Goal: Check status: Check status

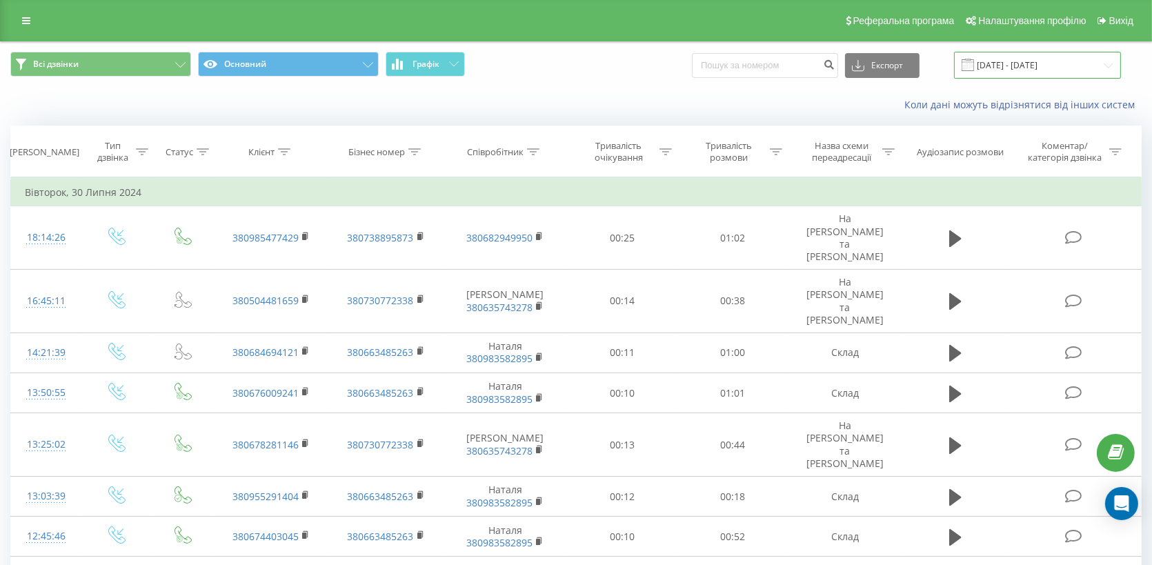
click at [1036, 57] on input "[DATE] - [DATE]" at bounding box center [1037, 65] width 167 height 27
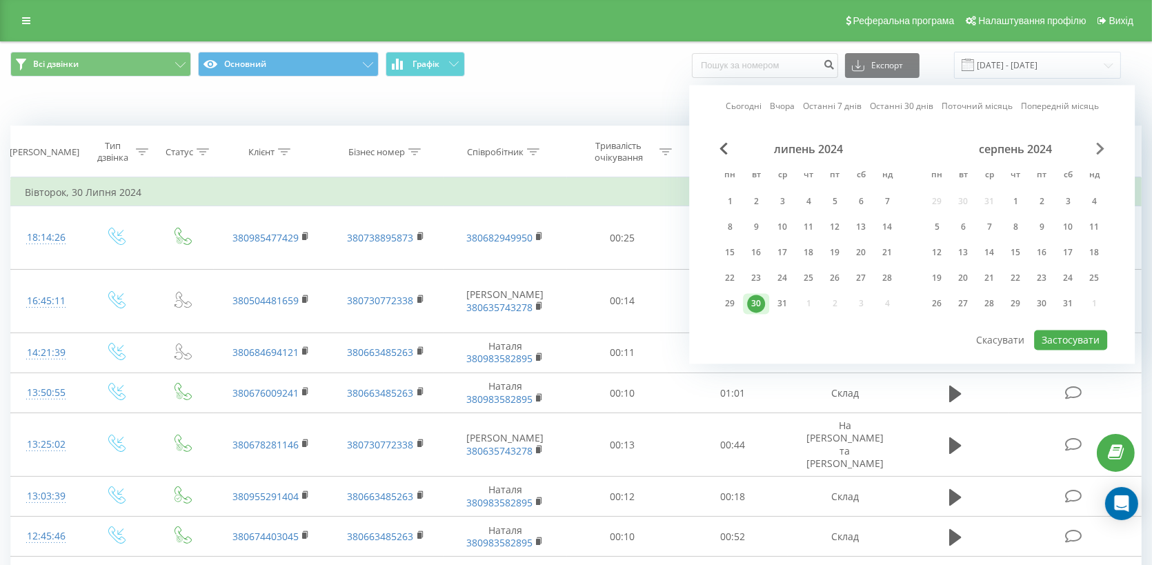
click at [1100, 149] on span "Next Month" at bounding box center [1100, 148] width 8 height 12
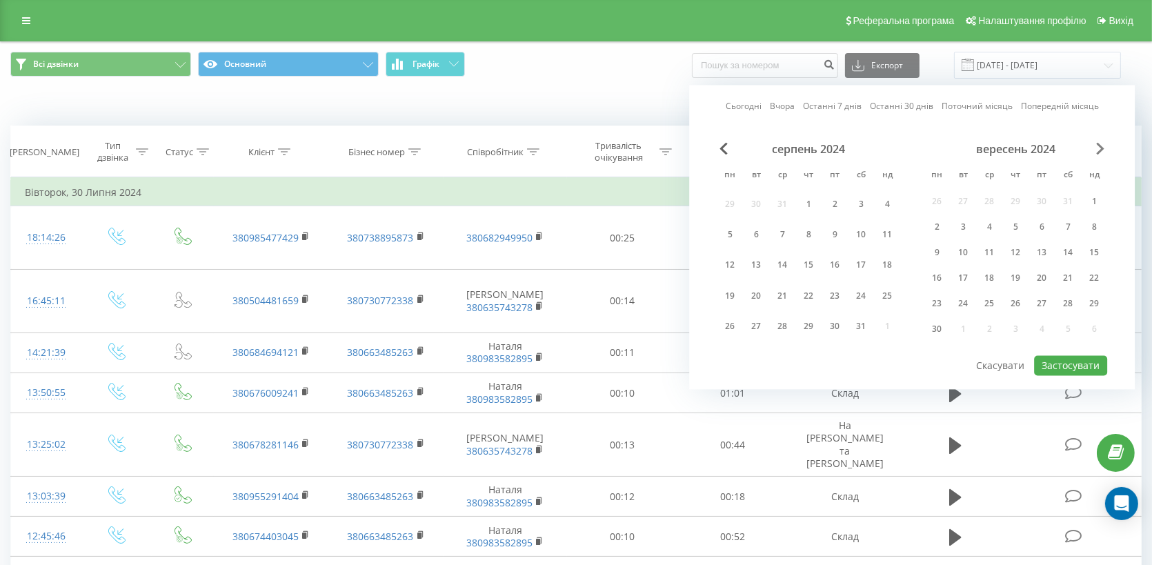
click at [1100, 149] on span "Next Month" at bounding box center [1100, 148] width 8 height 12
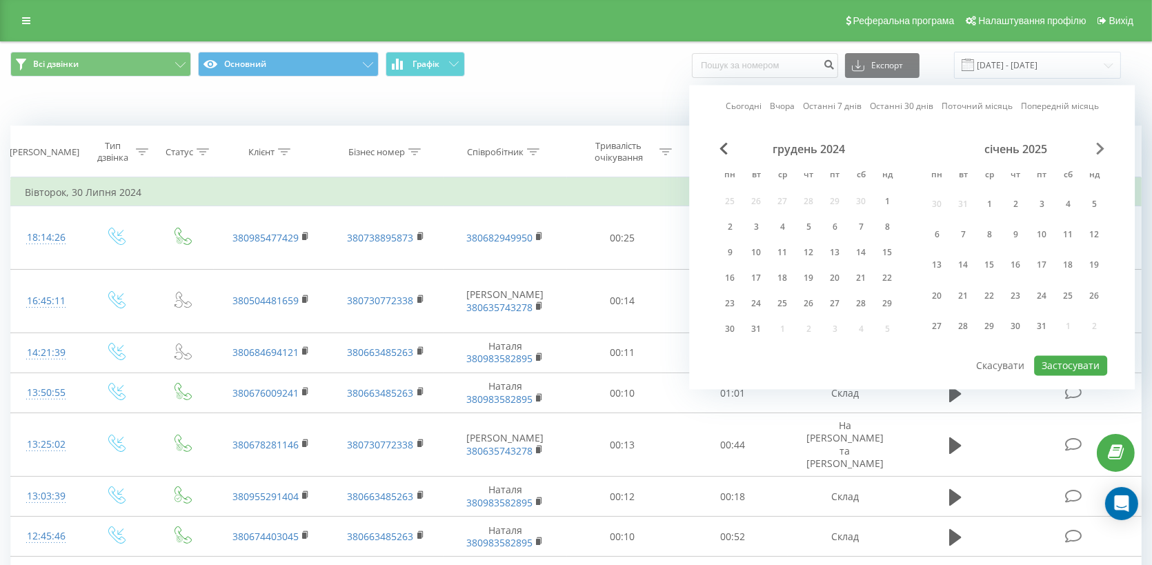
click at [1100, 149] on span "Next Month" at bounding box center [1100, 148] width 8 height 12
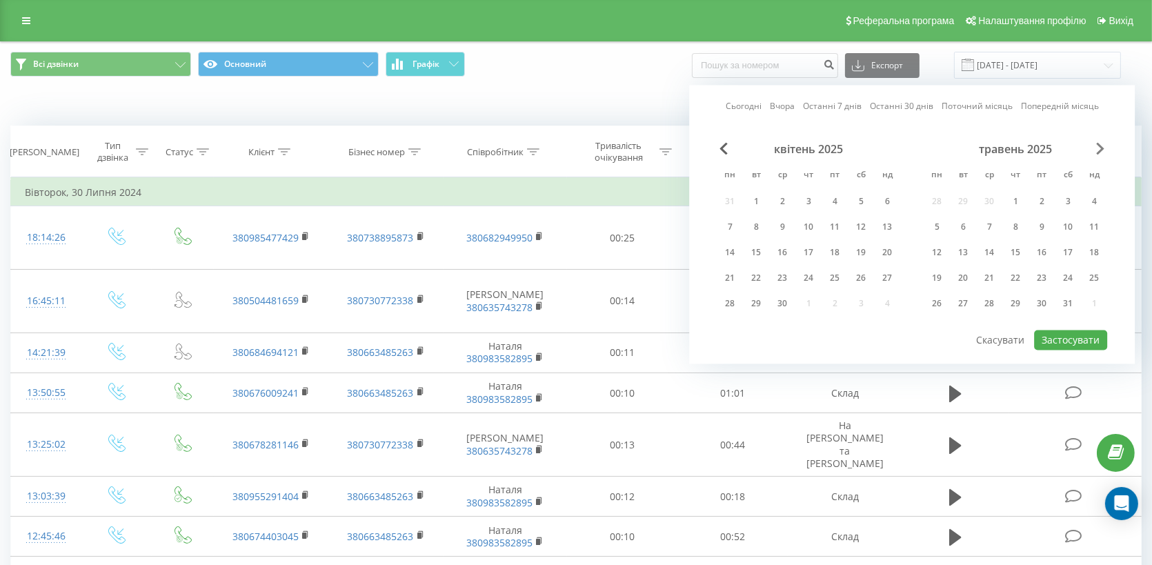
click at [1100, 149] on span "Next Month" at bounding box center [1100, 148] width 8 height 12
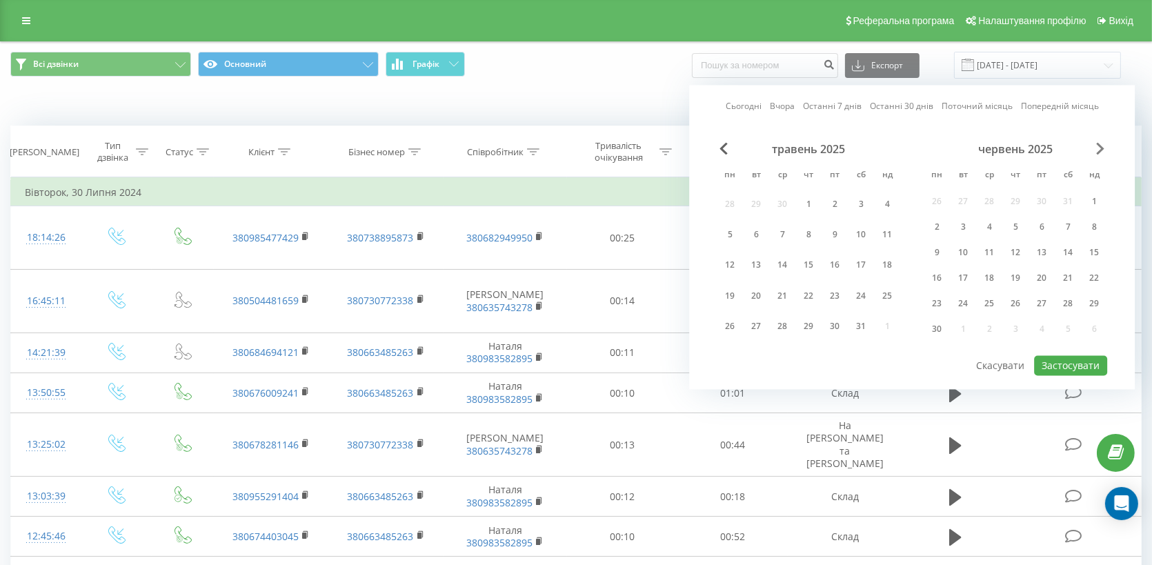
click at [1100, 149] on span "Next Month" at bounding box center [1100, 148] width 8 height 12
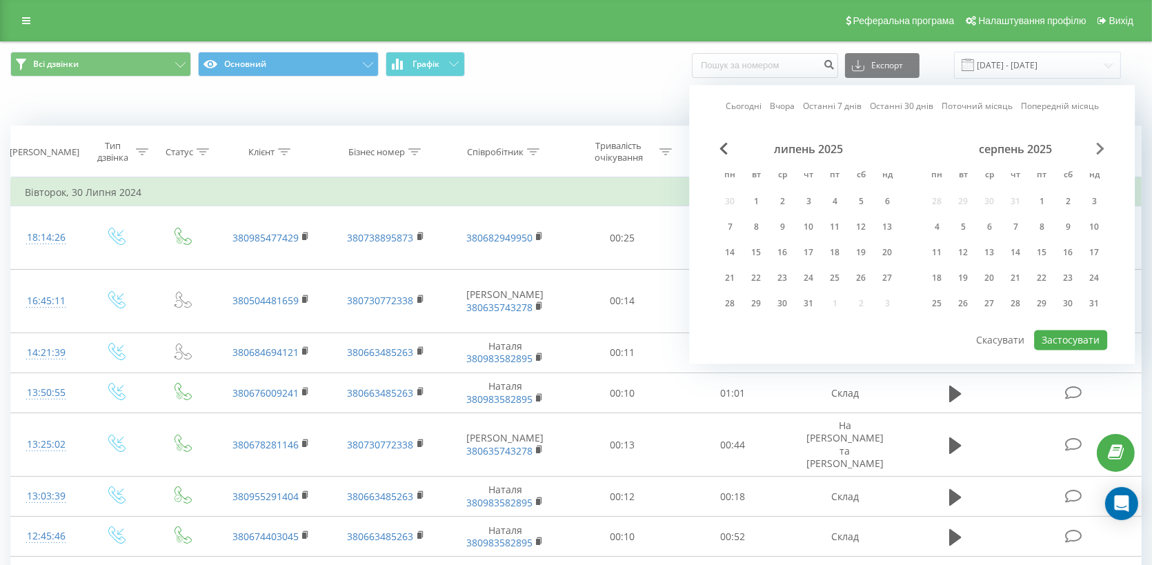
click at [1100, 149] on span "Next Month" at bounding box center [1100, 148] width 8 height 12
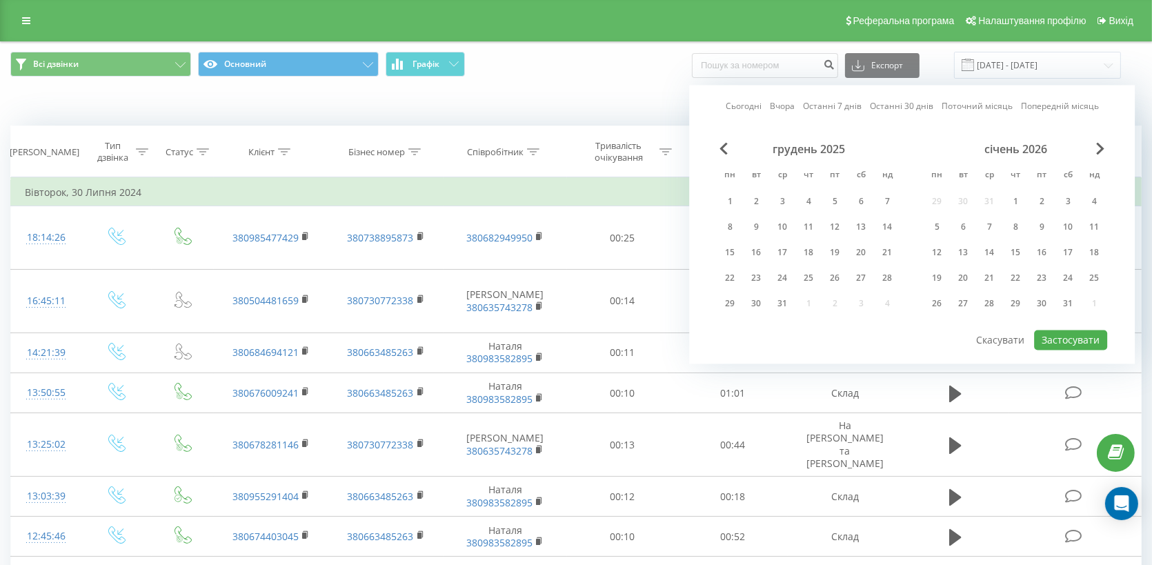
click at [739, 101] on link "Сьогодні" at bounding box center [744, 106] width 36 height 13
click at [738, 101] on link "Сьогодні" at bounding box center [744, 106] width 36 height 13
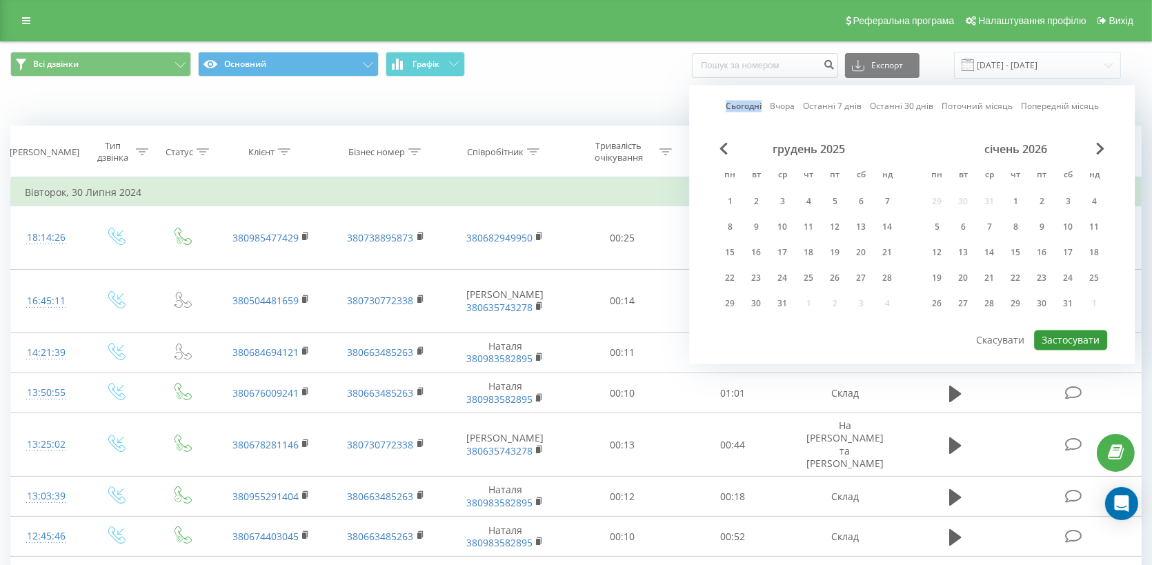
click at [1067, 333] on button "Застосувати" at bounding box center [1070, 340] width 73 height 20
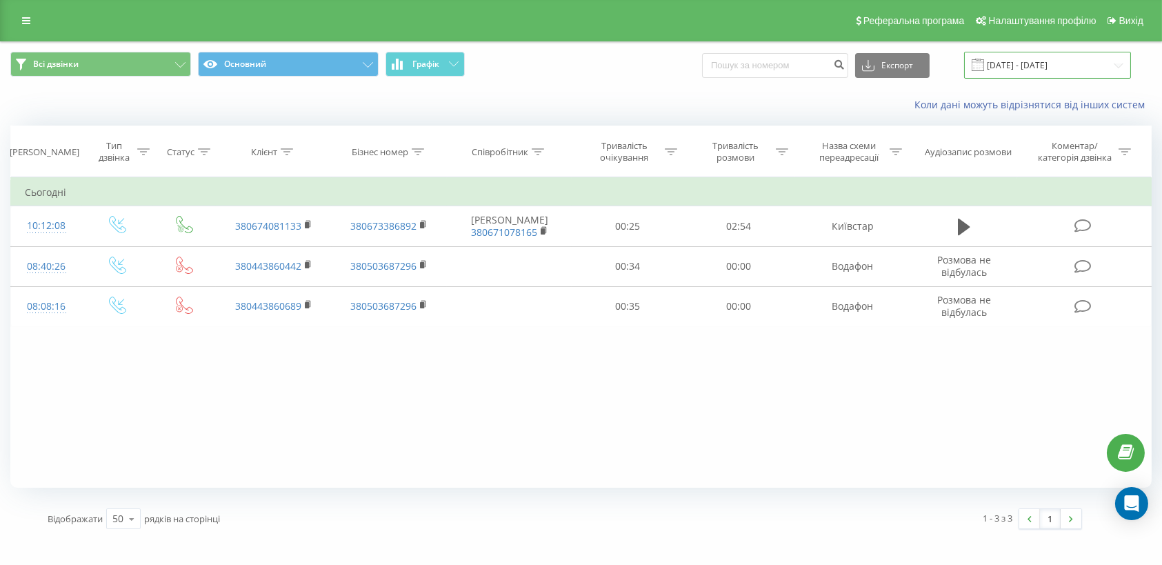
click at [1060, 61] on input "[DATE] - [DATE]" at bounding box center [1047, 65] width 167 height 27
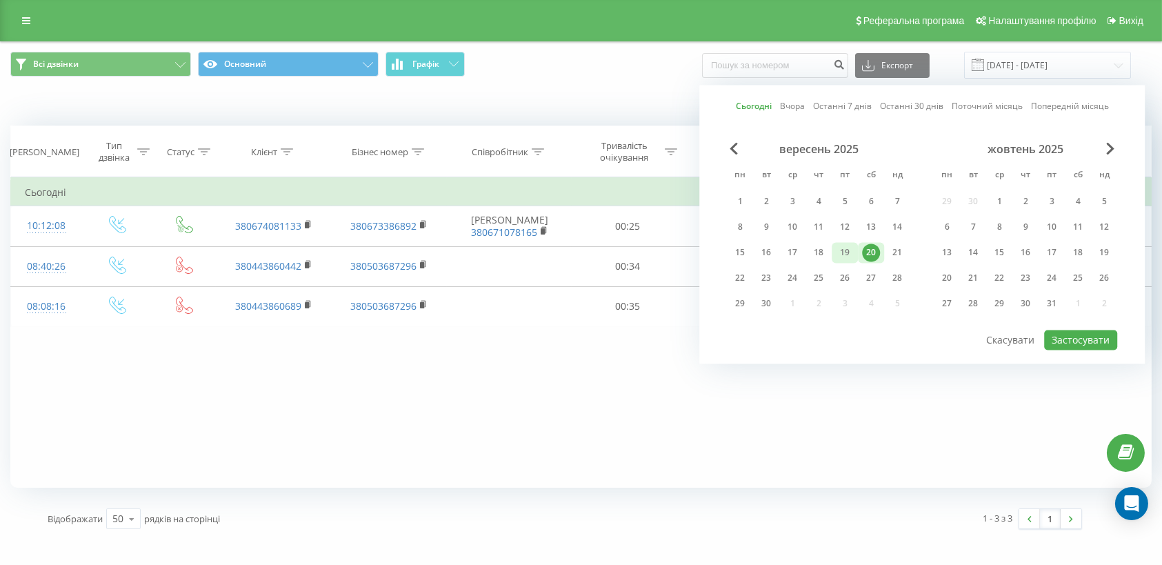
click at [844, 247] on div "19" at bounding box center [845, 253] width 18 height 18
click at [1084, 336] on button "Застосувати" at bounding box center [1080, 340] width 73 height 20
type input "[DATE] - [DATE]"
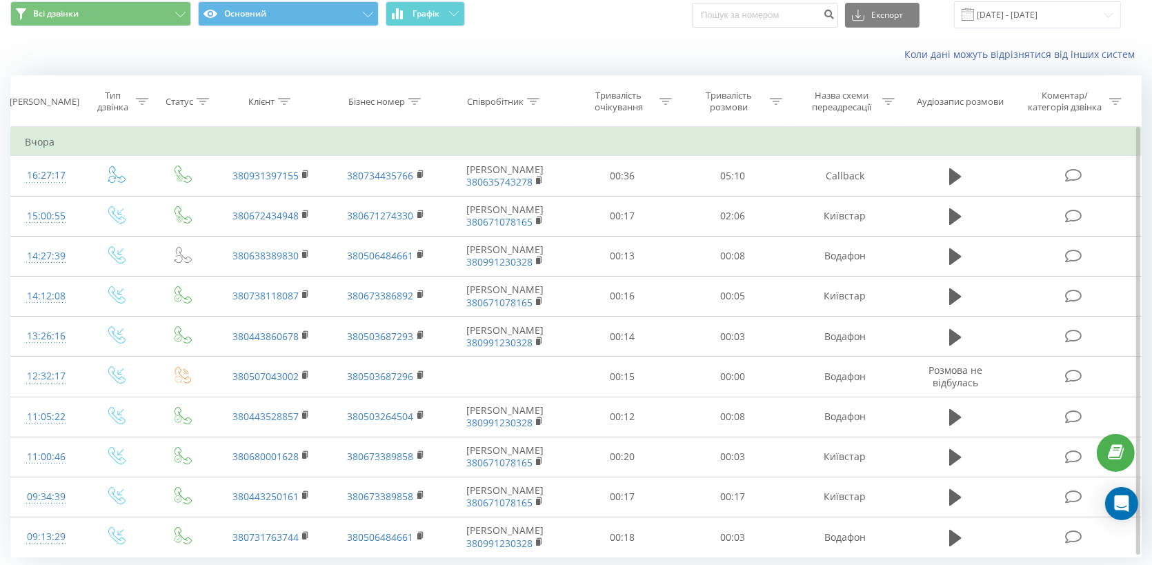
scroll to position [92, 0]
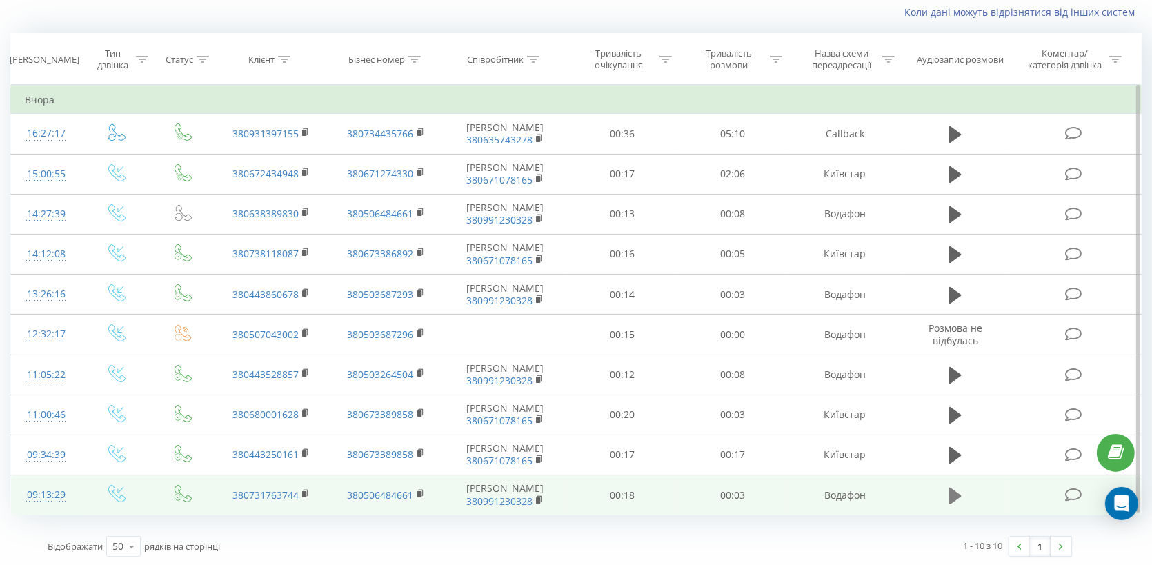
click at [952, 493] on icon at bounding box center [955, 495] width 12 height 17
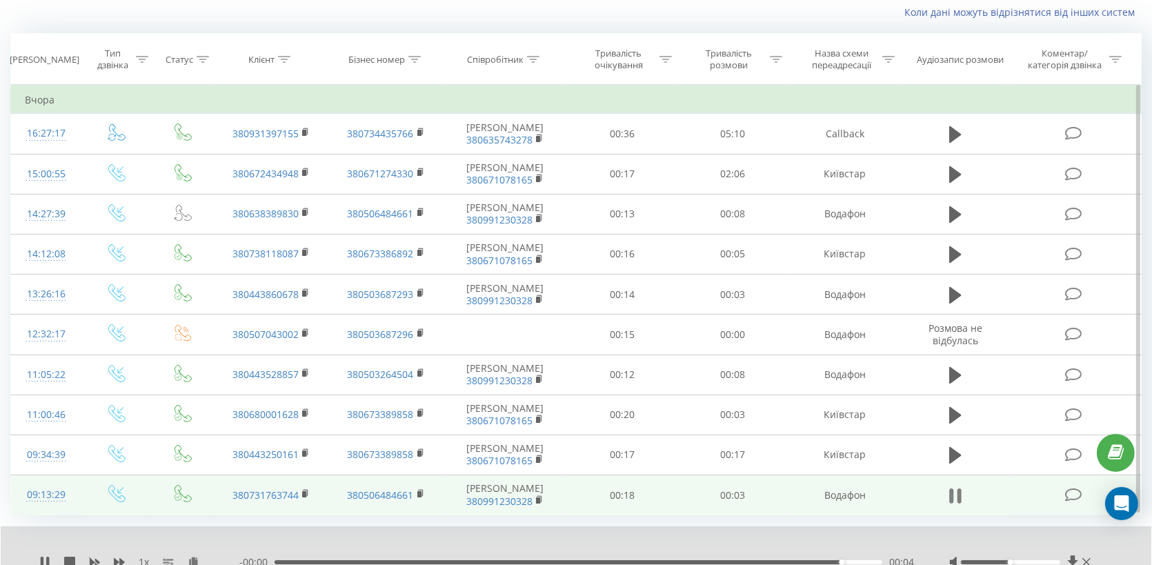
click at [955, 495] on icon at bounding box center [955, 495] width 12 height 19
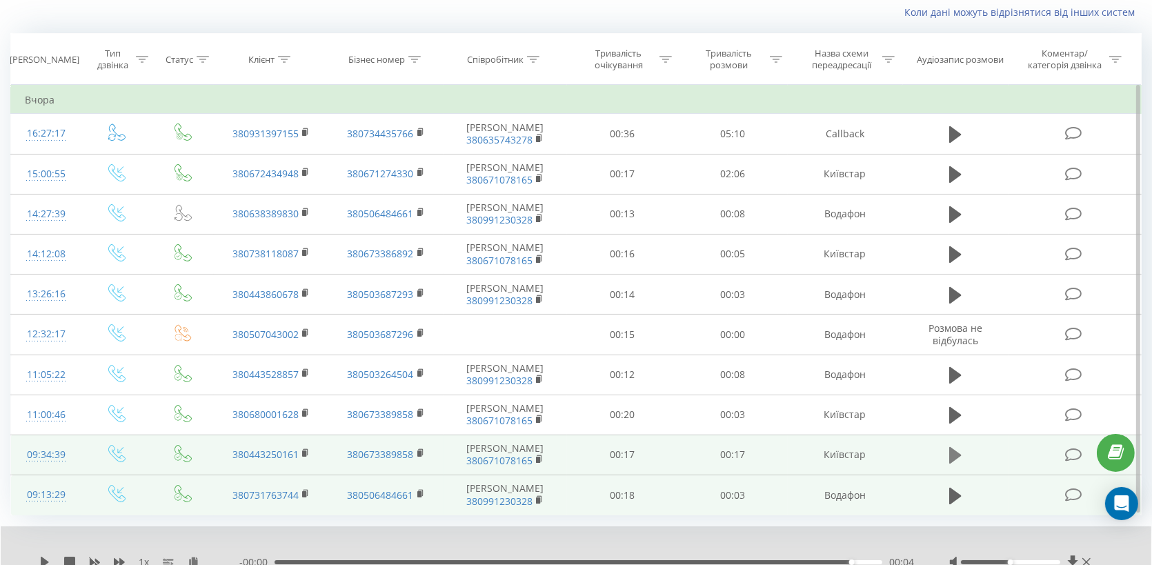
click at [951, 455] on icon at bounding box center [955, 455] width 12 height 17
click at [954, 457] on icon at bounding box center [955, 455] width 12 height 19
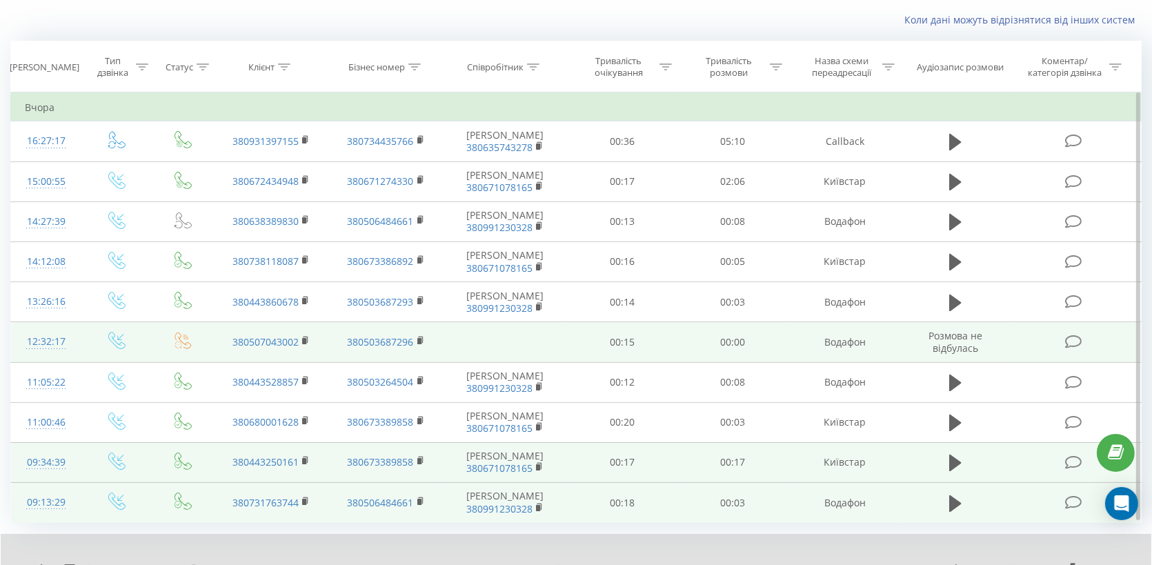
scroll to position [8, 0]
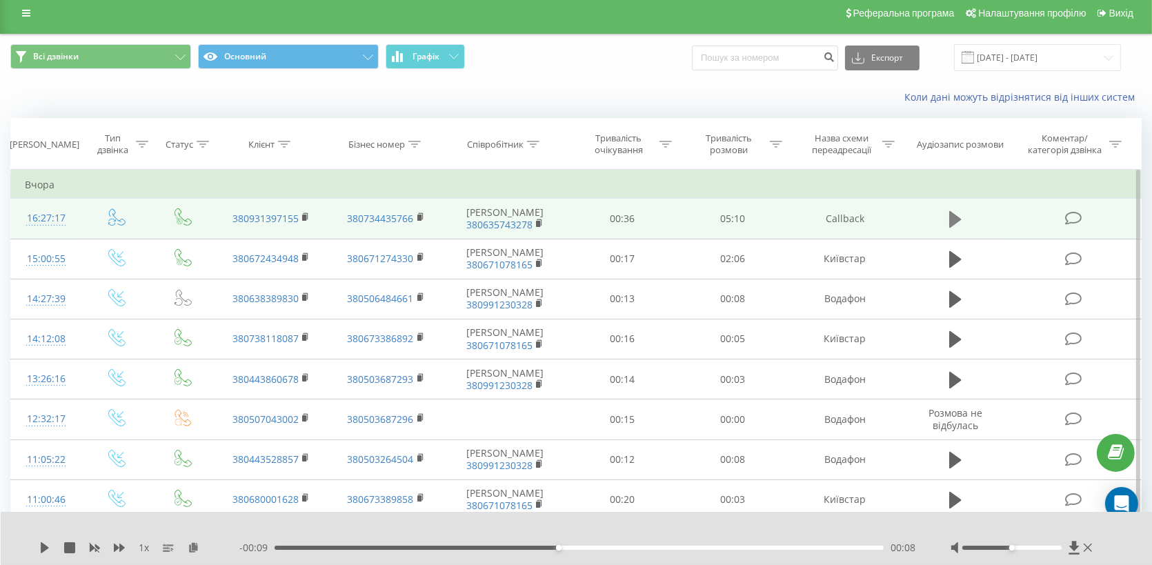
click at [958, 217] on icon at bounding box center [955, 219] width 12 height 17
drag, startPoint x: 1009, startPoint y: 548, endPoint x: 1086, endPoint y: 553, distance: 76.7
click at [1086, 553] on div at bounding box center [1023, 548] width 145 height 14
click at [314, 545] on div "- 05:17 00:11 00:11" at bounding box center [577, 548] width 677 height 14
click at [315, 547] on div "00:12" at bounding box center [579, 548] width 609 height 4
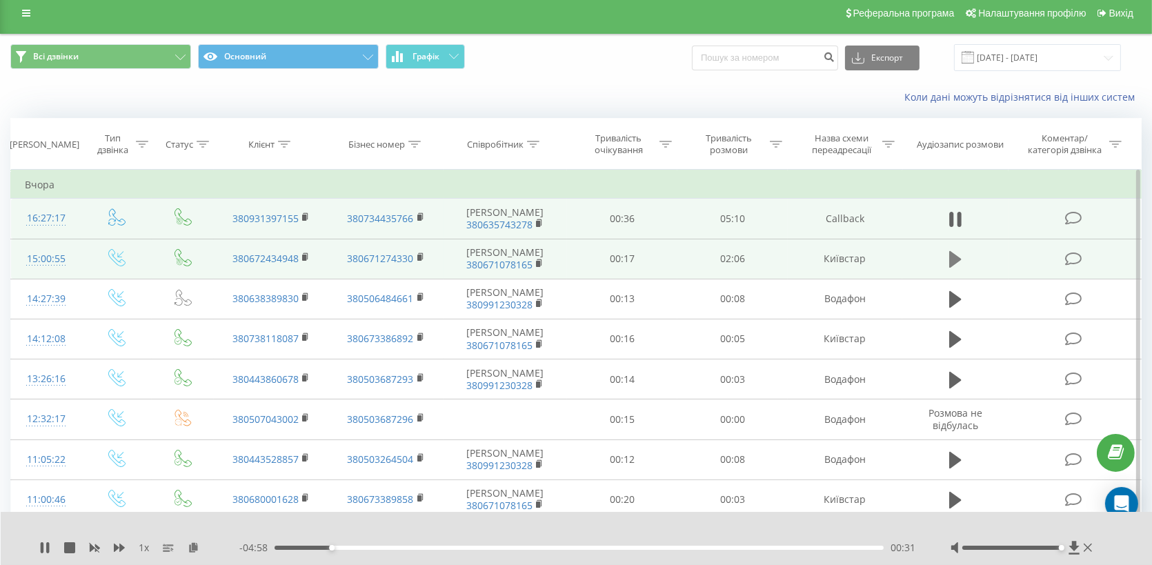
click at [958, 259] on icon at bounding box center [955, 259] width 12 height 17
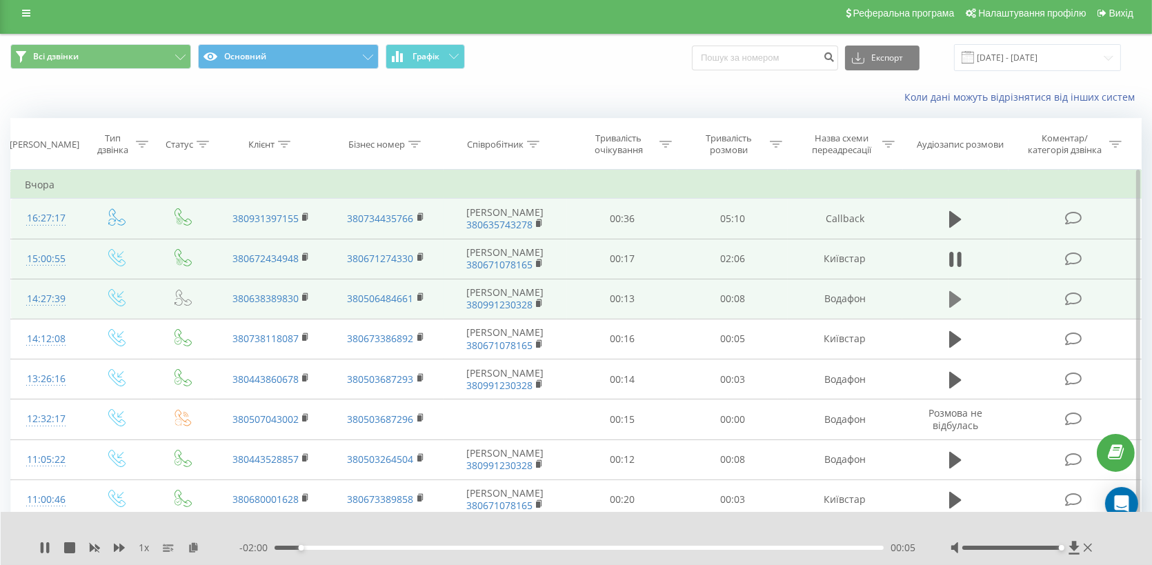
click at [954, 296] on icon at bounding box center [955, 299] width 12 height 17
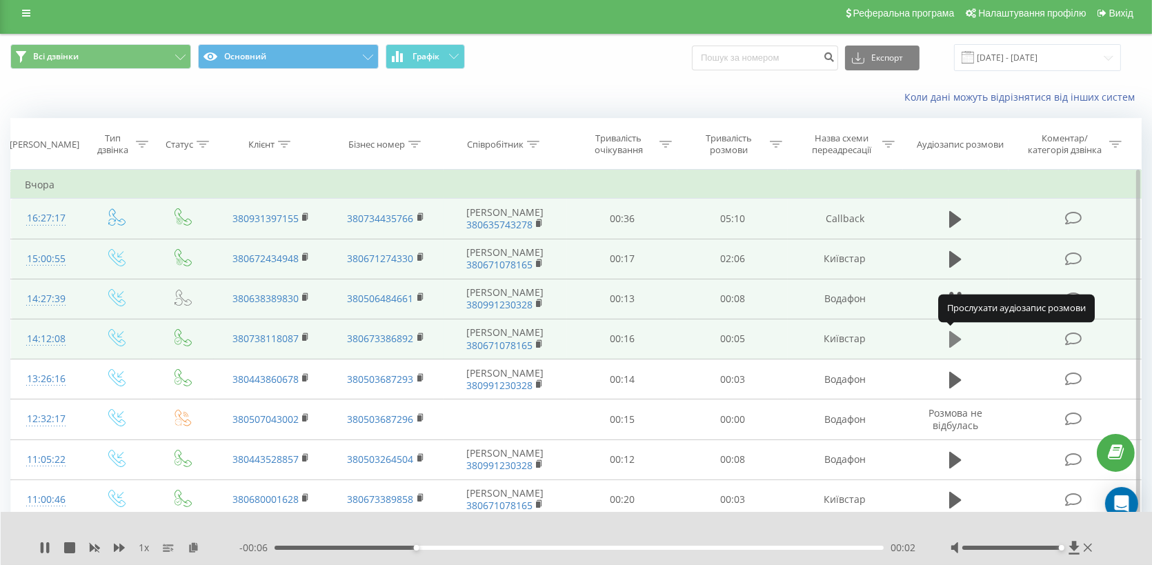
click at [953, 332] on icon at bounding box center [955, 339] width 12 height 19
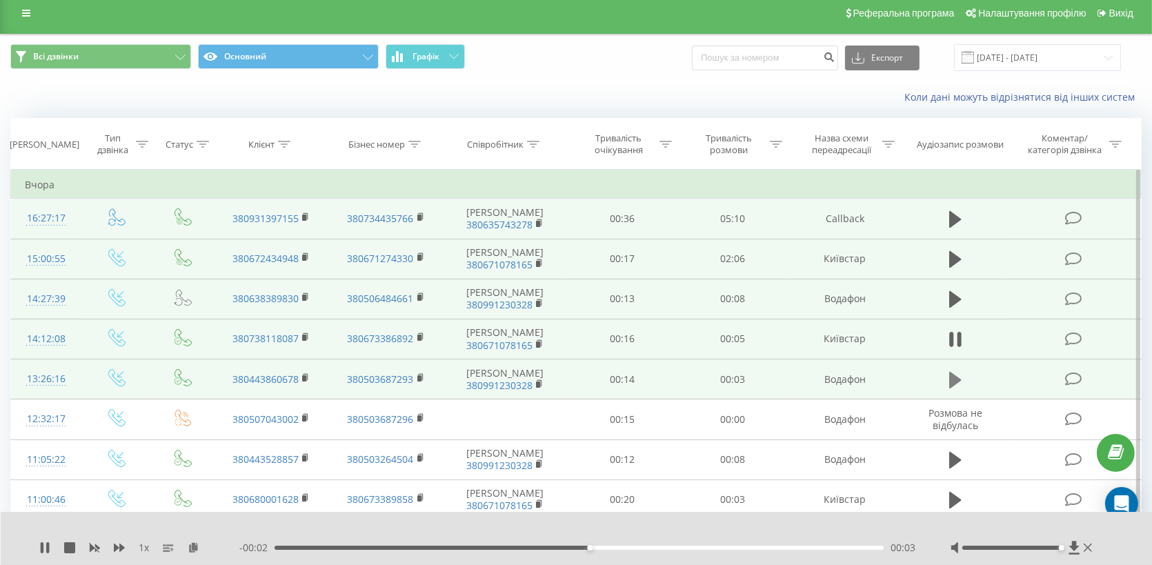
click at [956, 377] on icon at bounding box center [955, 379] width 12 height 17
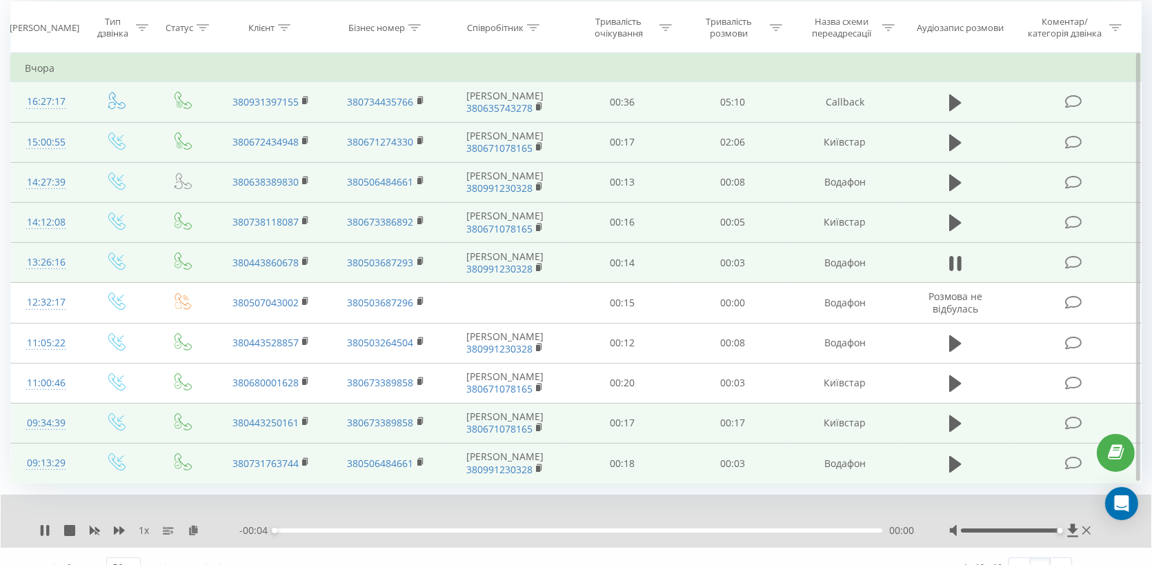
scroll to position [146, 0]
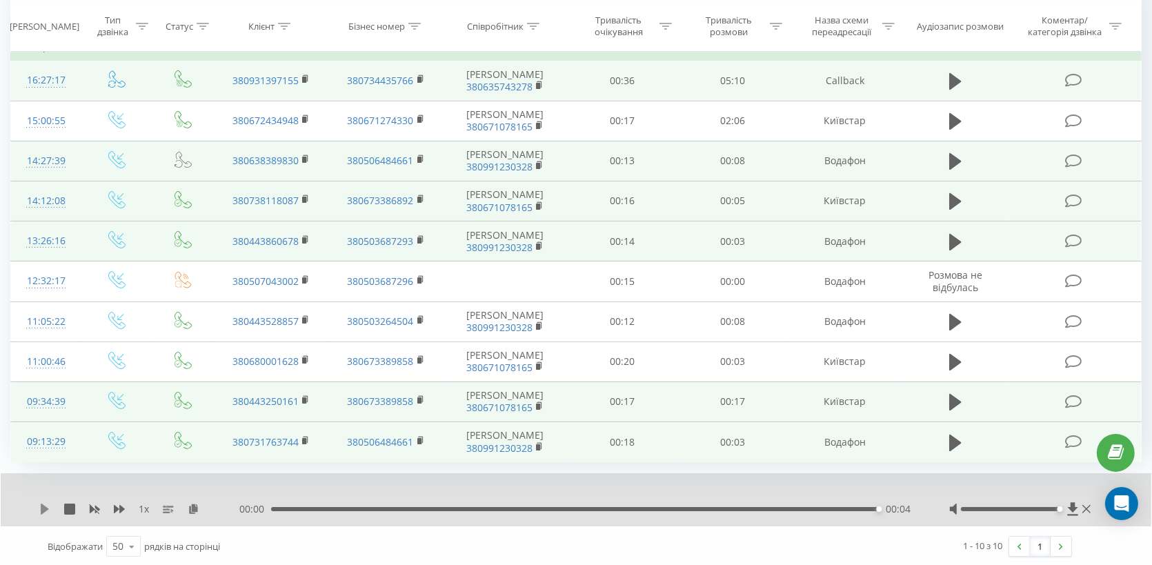
click at [39, 508] on icon at bounding box center [44, 509] width 11 height 11
